Goal: Transaction & Acquisition: Purchase product/service

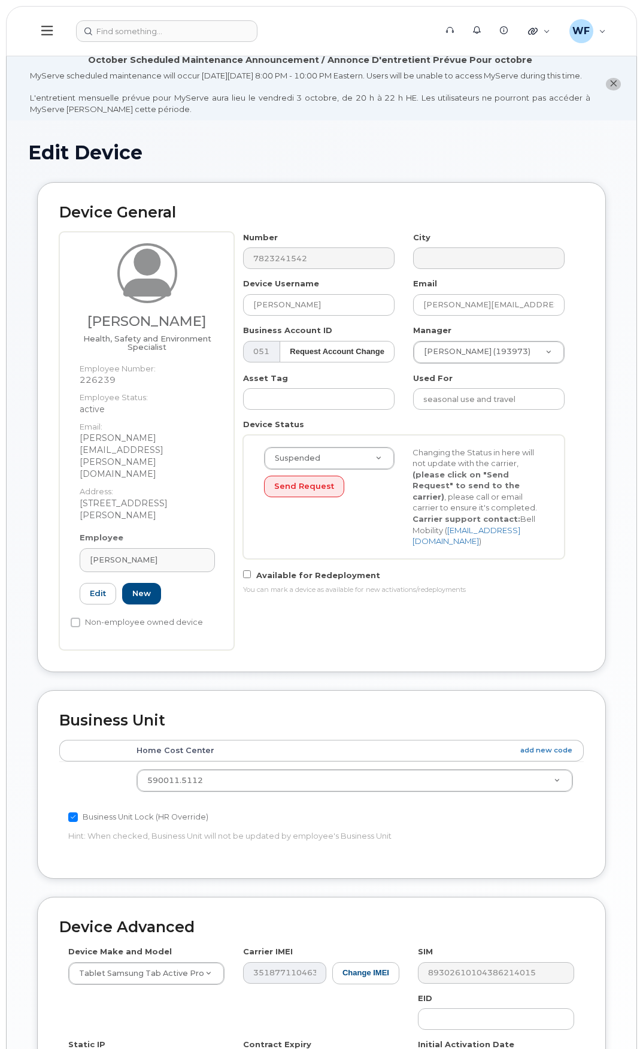
click at [48, 30] on icon at bounding box center [46, 30] width 11 height 13
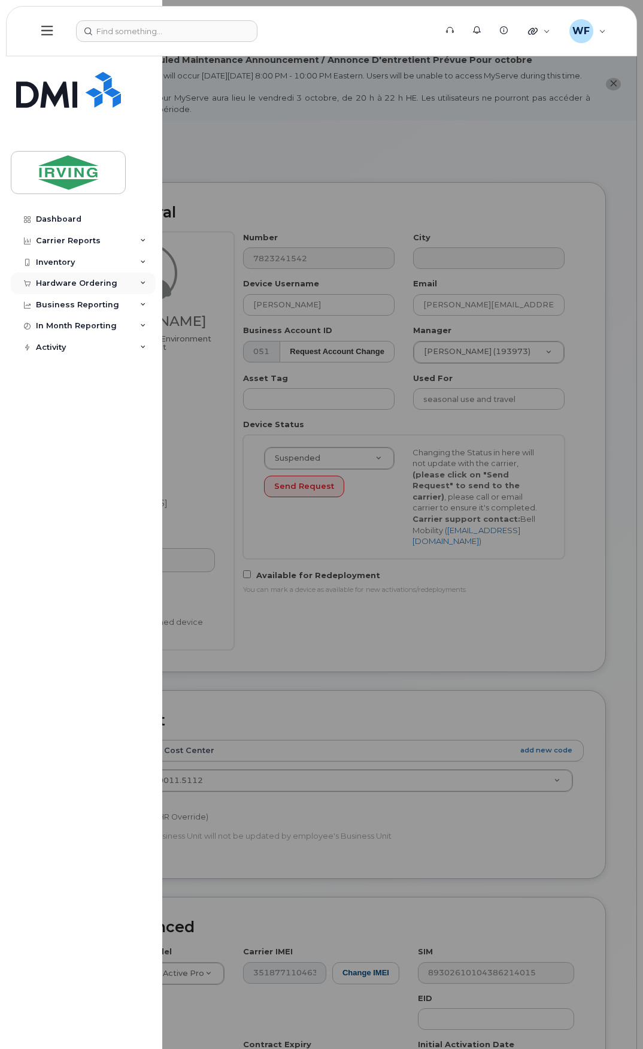
click at [62, 276] on div "Hardware Ordering" at bounding box center [83, 284] width 145 height 22
click at [54, 331] on div "Orders" at bounding box center [55, 328] width 29 height 11
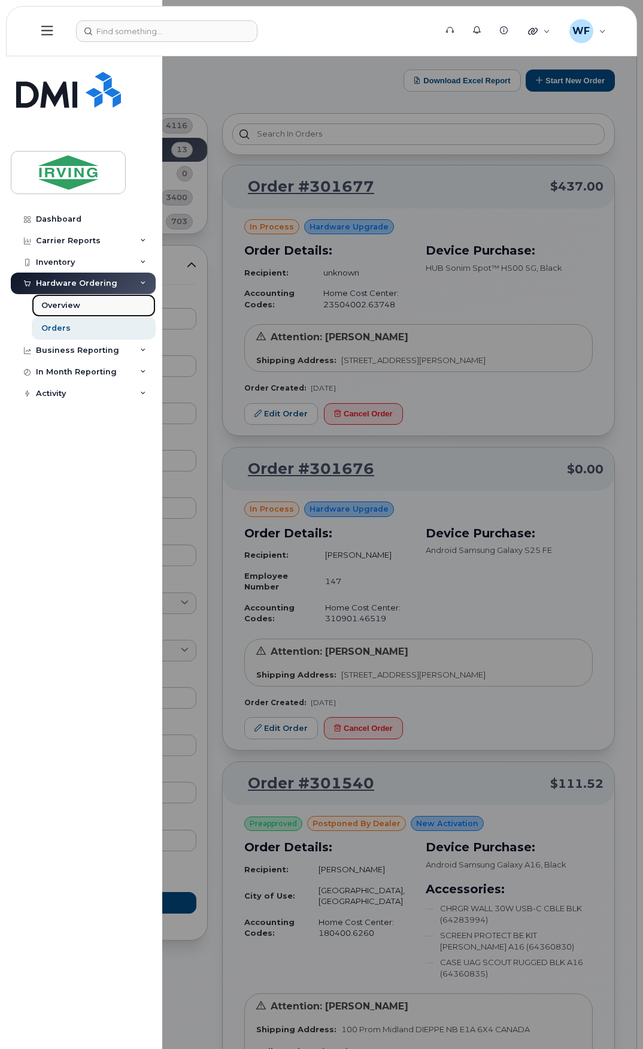
click at [62, 306] on div "Overview" at bounding box center [60, 305] width 39 height 11
click at [230, 350] on div at bounding box center [321, 524] width 643 height 1049
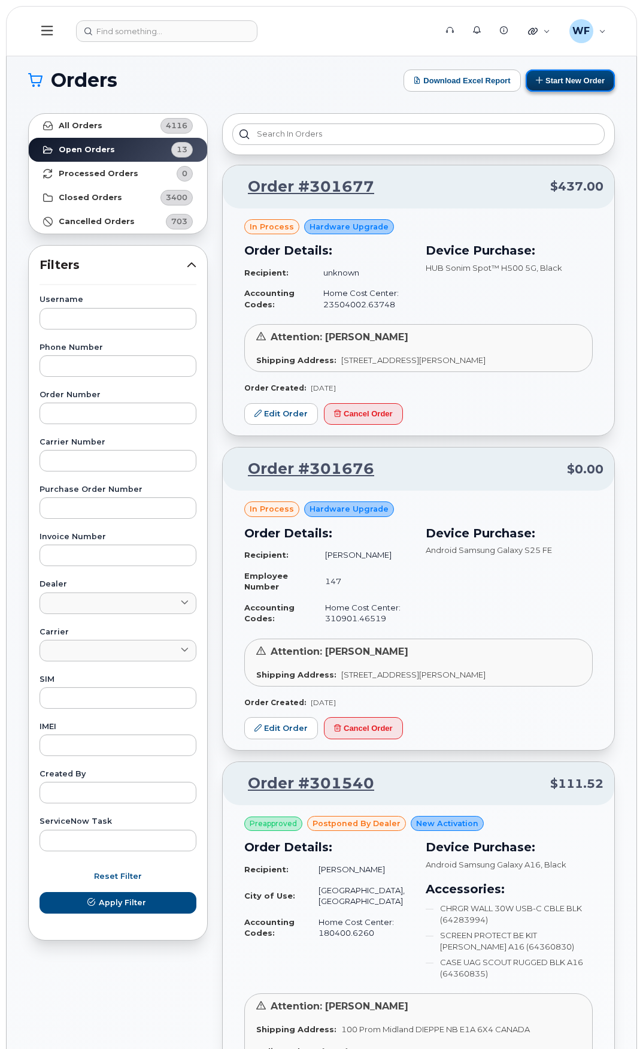
click at [583, 75] on button "Start New Order" at bounding box center [570, 80] width 89 height 22
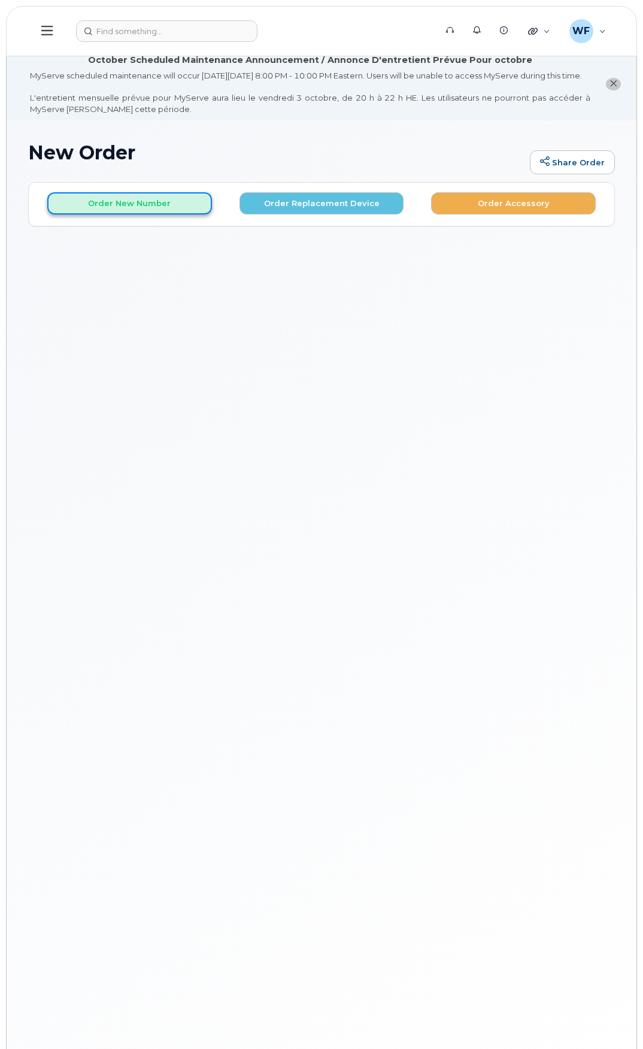
click at [171, 212] on button "Order New Number" at bounding box center [129, 203] width 165 height 22
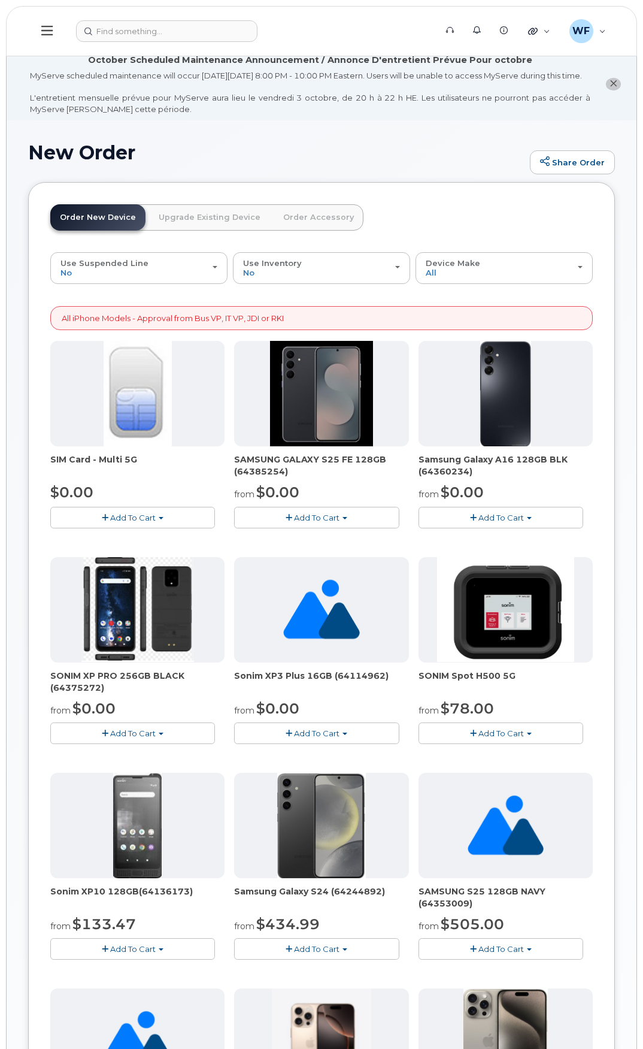
click at [303, 522] on span "Add To Cart" at bounding box center [317, 518] width 46 height 10
click at [292, 548] on link "$0.00 - 3 year term – Voice & Data(128gb)" at bounding box center [331, 540] width 189 height 15
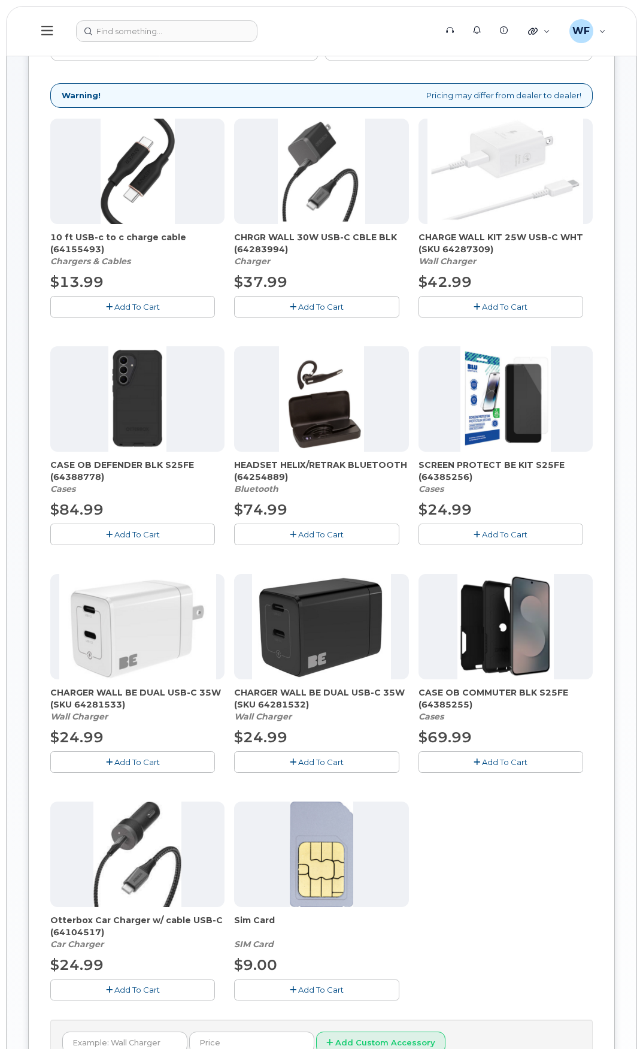
scroll to position [60, 0]
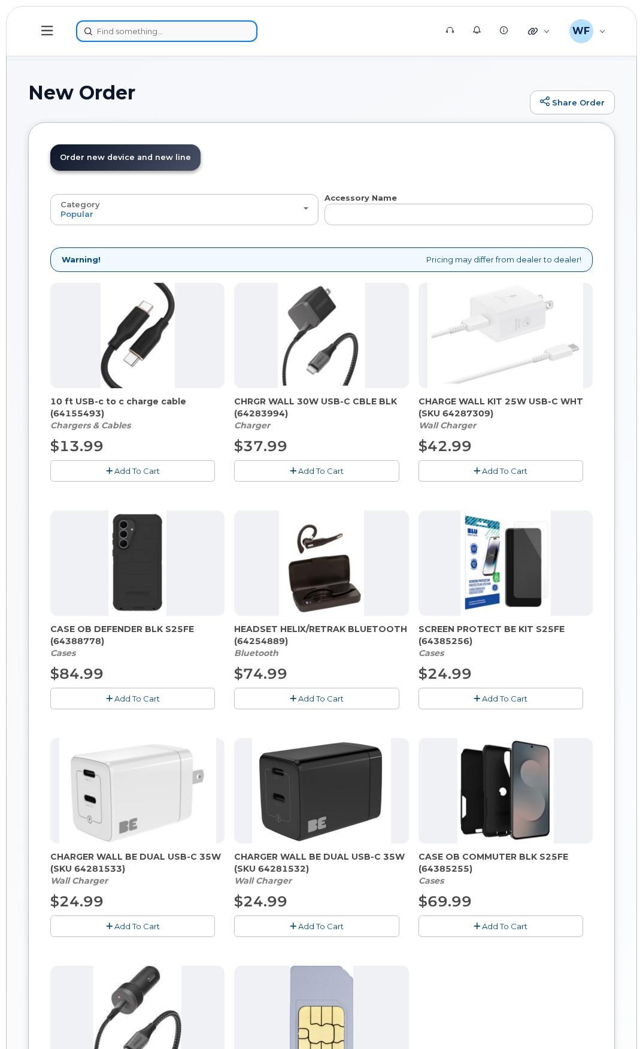
click at [149, 26] on input at bounding box center [167, 31] width 182 height 22
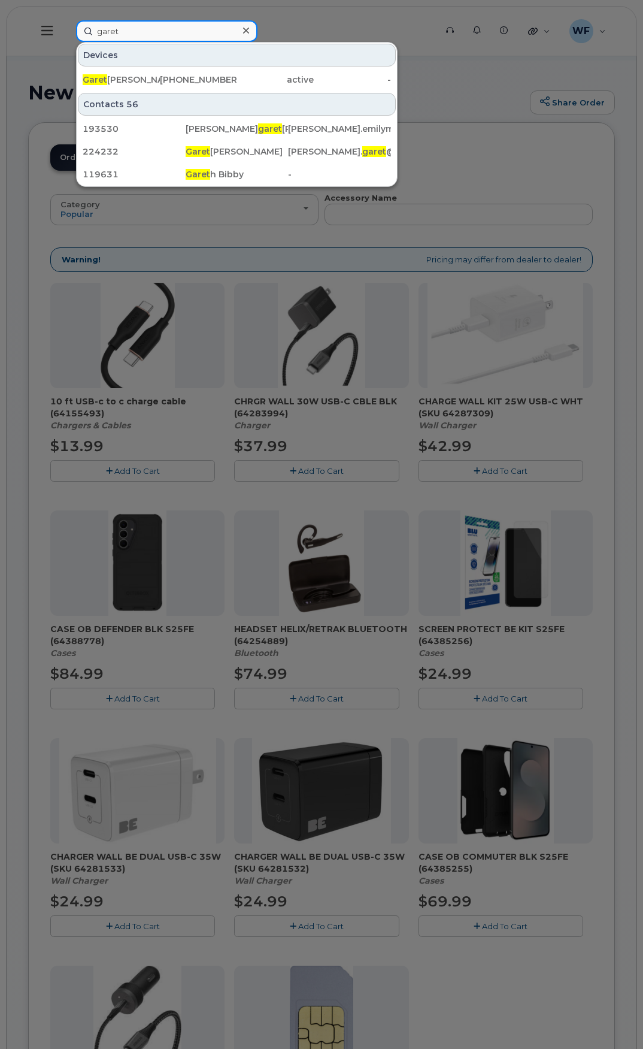
type input "garet"
